Goal: Transaction & Acquisition: Book appointment/travel/reservation

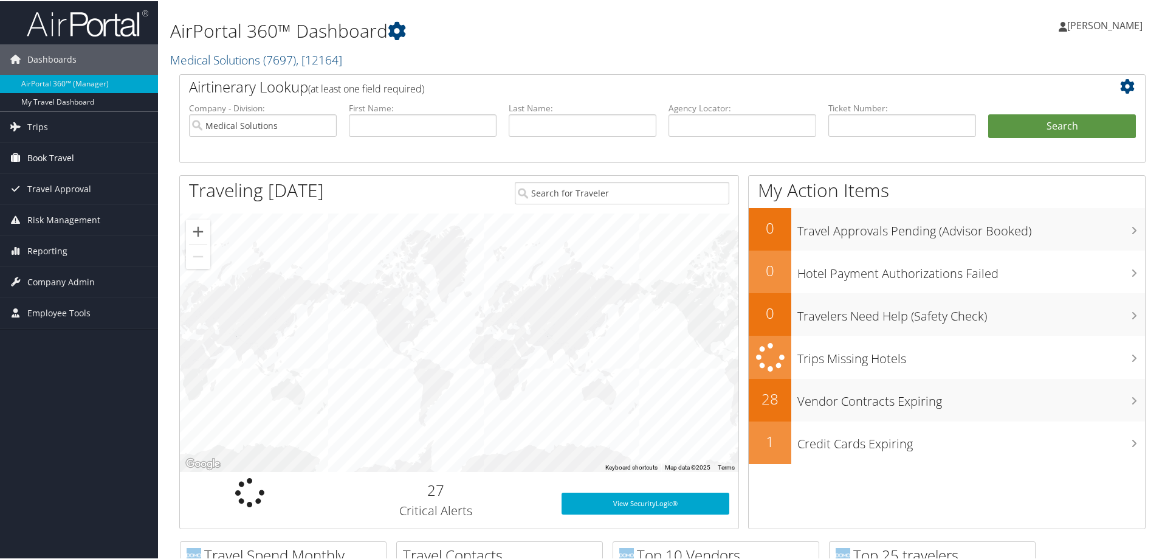
click at [66, 153] on span "Book Travel" at bounding box center [50, 157] width 47 height 30
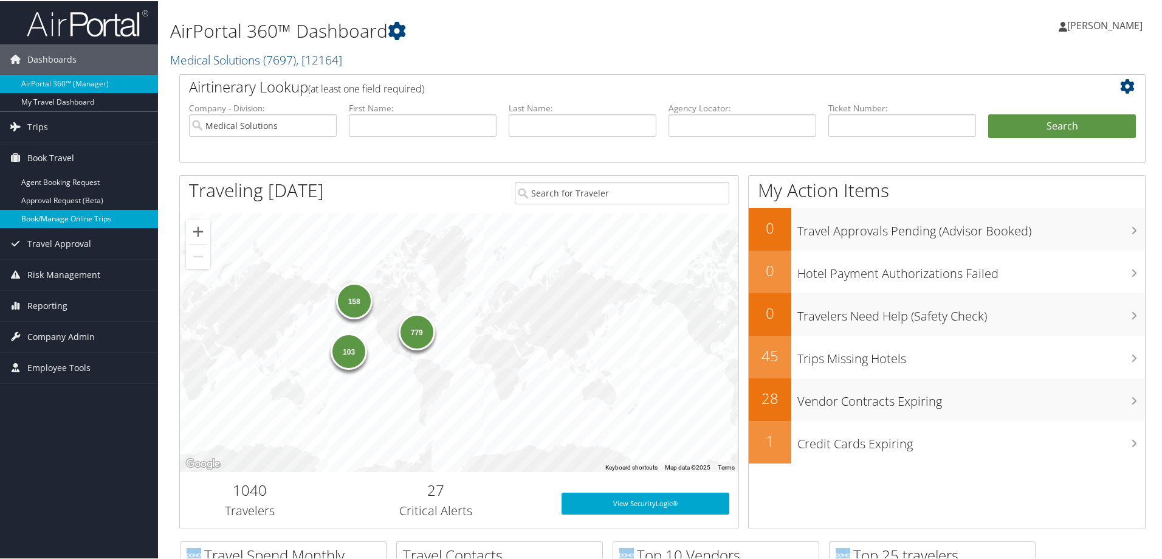
click at [71, 214] on link "Book/Manage Online Trips" at bounding box center [79, 218] width 158 height 18
